Goal: Answer question/provide support

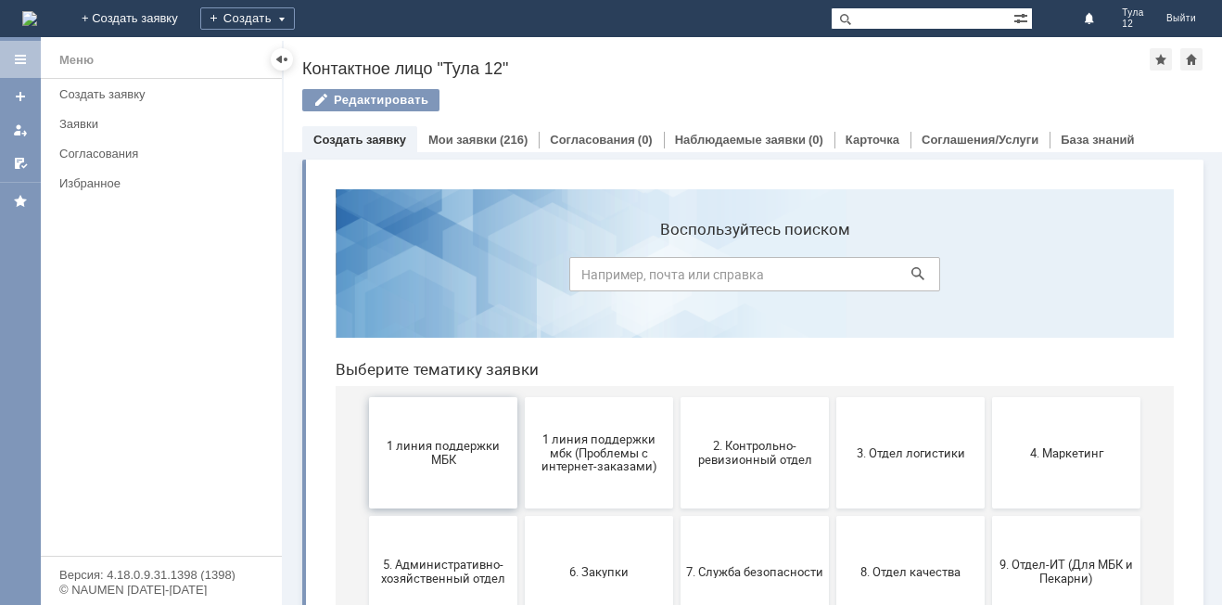
click at [445, 456] on span "1 линия поддержки МБК" at bounding box center [443, 453] width 137 height 28
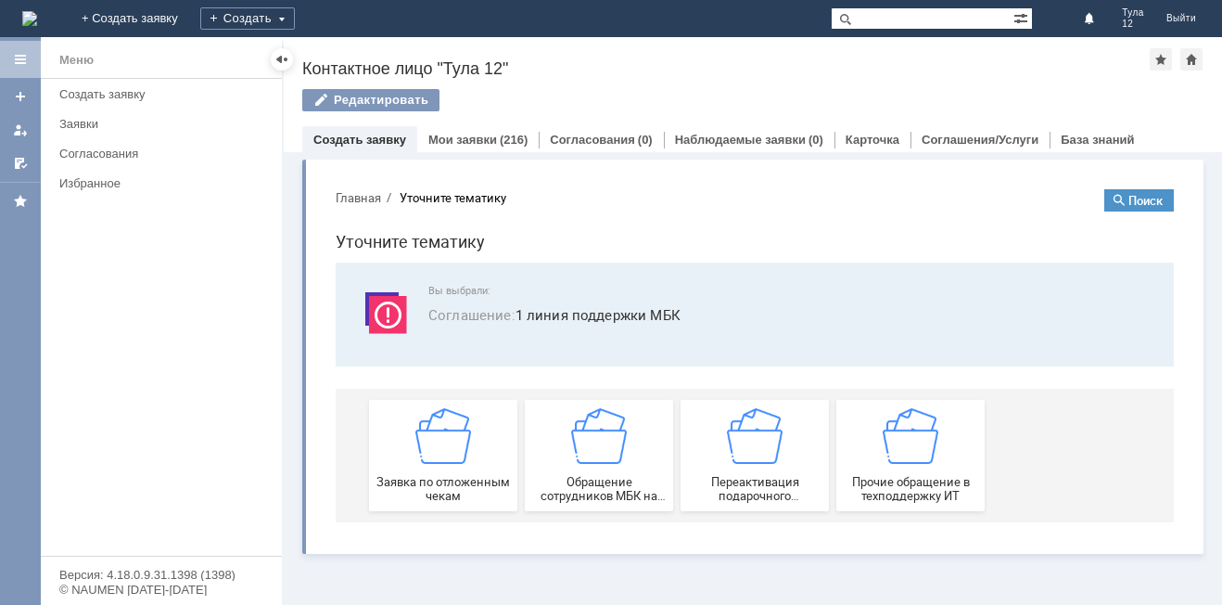
click at [445, 458] on img at bounding box center [444, 436] width 56 height 56
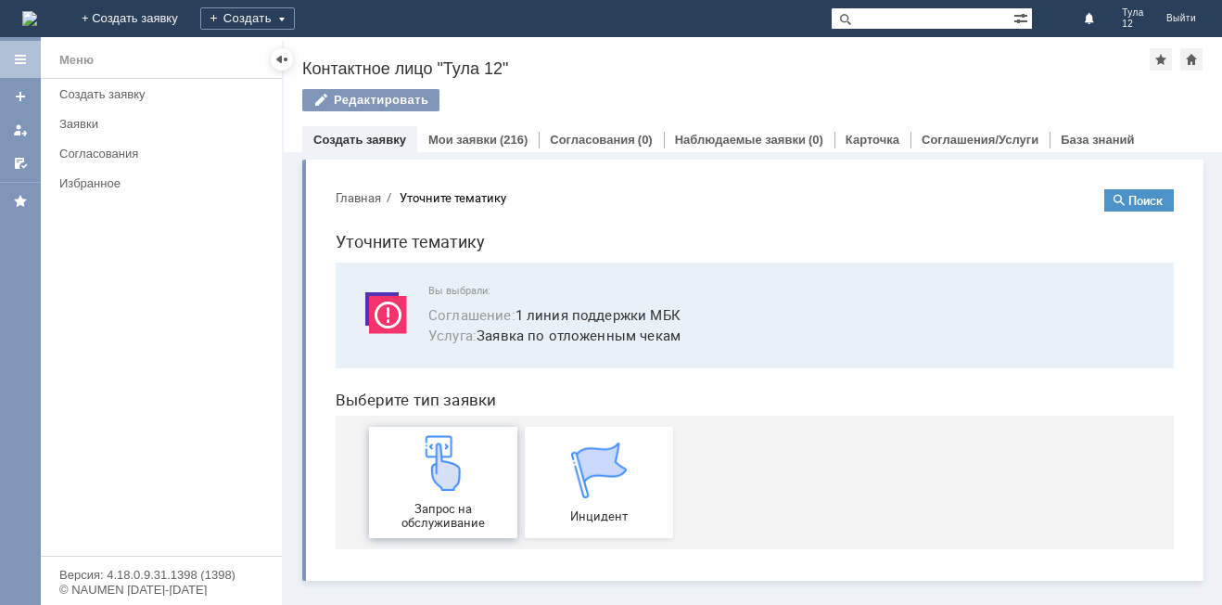
click at [445, 459] on img at bounding box center [444, 463] width 56 height 56
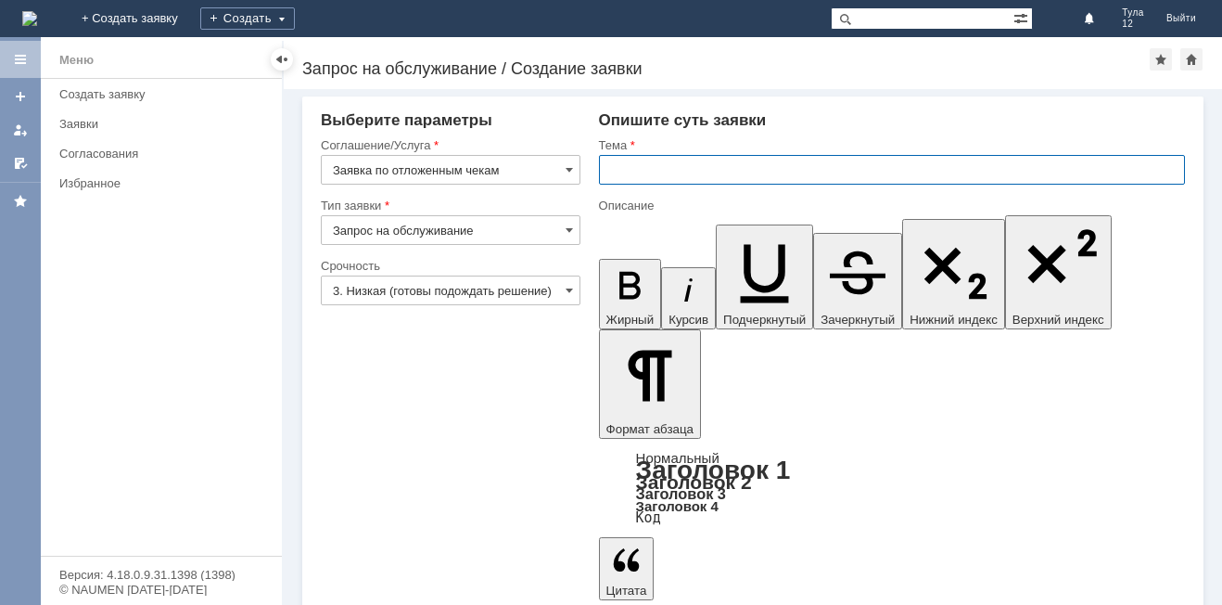
click at [658, 172] on input "text" at bounding box center [892, 170] width 586 height 30
type input "отложенные чеки"
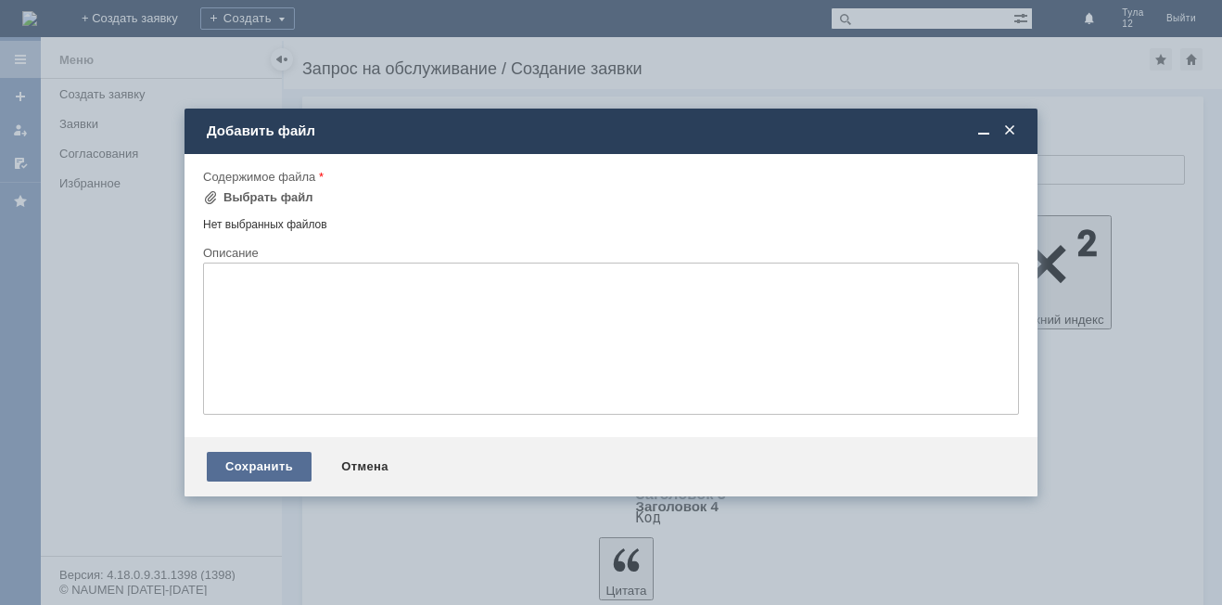
click at [293, 468] on div "Сохранить" at bounding box center [259, 467] width 105 height 30
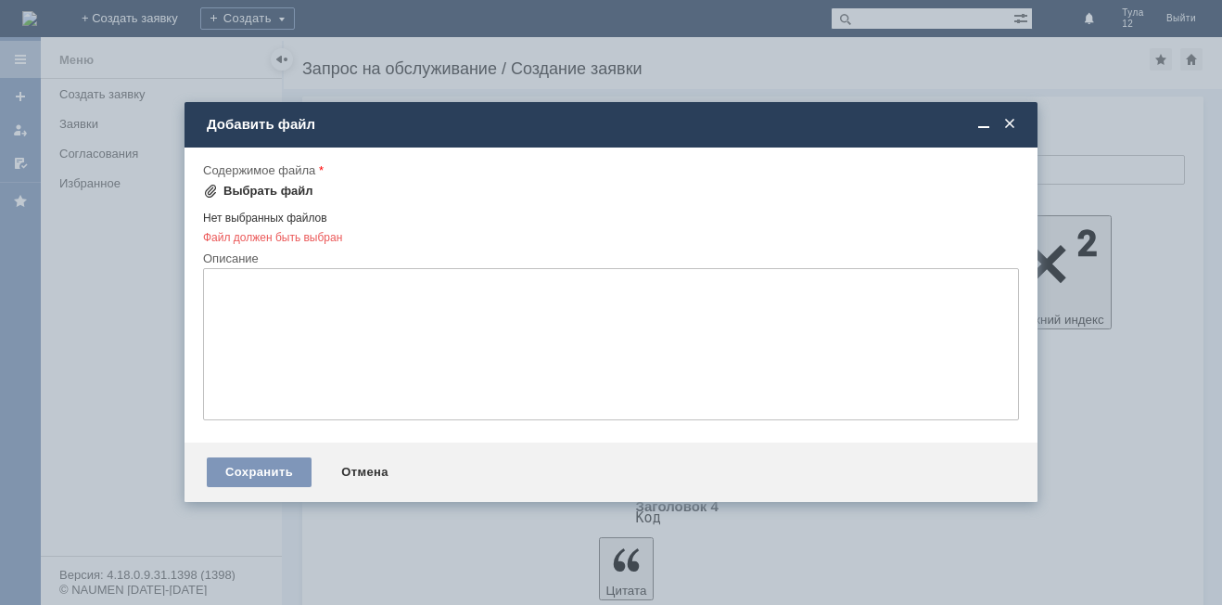
click at [297, 186] on div "Выбрать файл" at bounding box center [269, 191] width 90 height 15
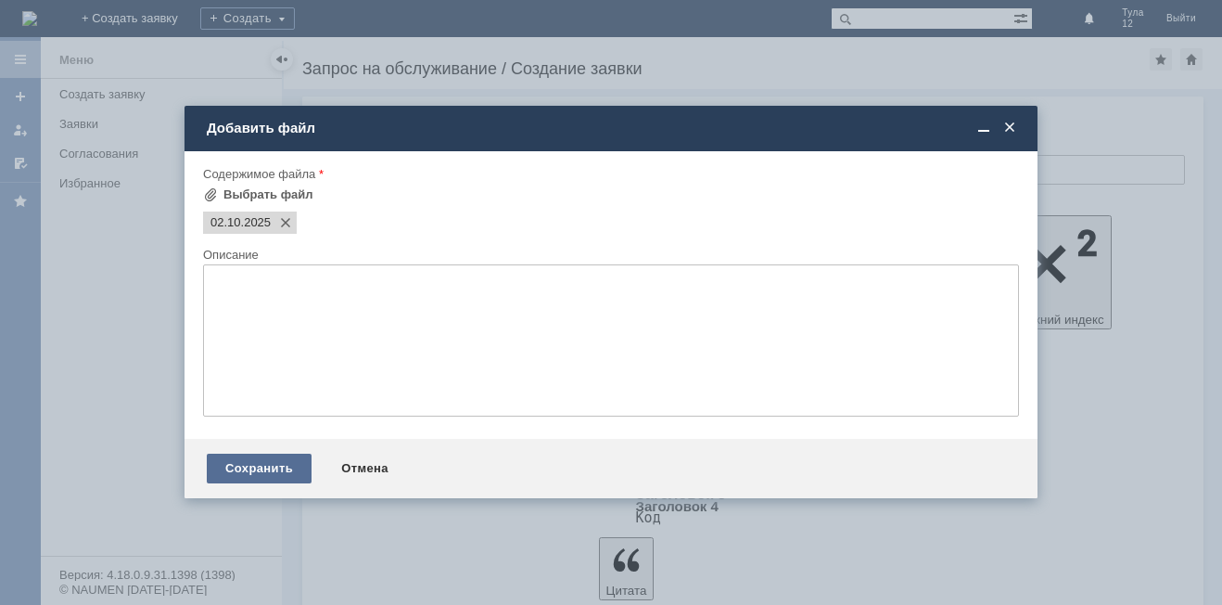
click at [295, 471] on div "Сохранить" at bounding box center [259, 469] width 105 height 30
